Goal: Find specific page/section

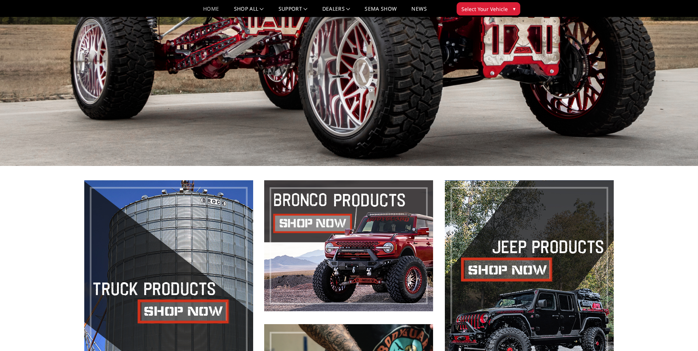
scroll to position [184, 0]
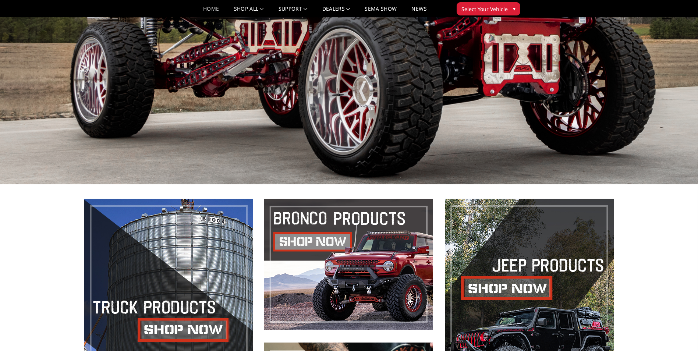
drag, startPoint x: 197, startPoint y: 297, endPoint x: 204, endPoint y: 300, distance: 8.4
click at [197, 297] on span at bounding box center [168, 336] width 169 height 275
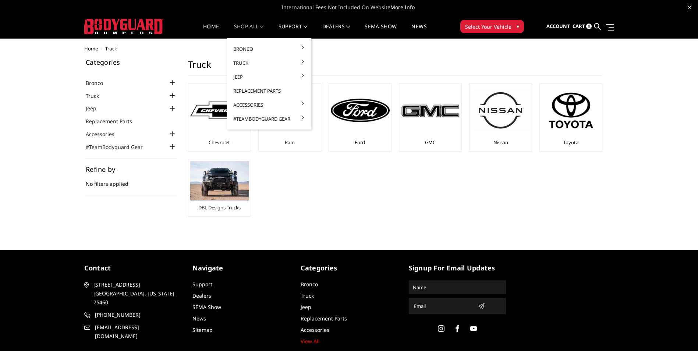
click at [249, 90] on link "Replacement Parts" at bounding box center [268, 91] width 79 height 14
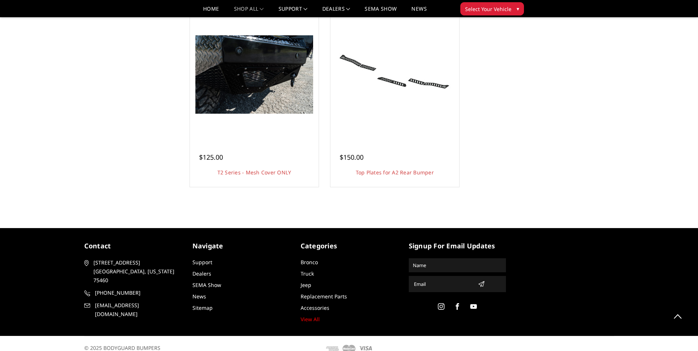
scroll to position [2201, 0]
